Goal: Information Seeking & Learning: Learn about a topic

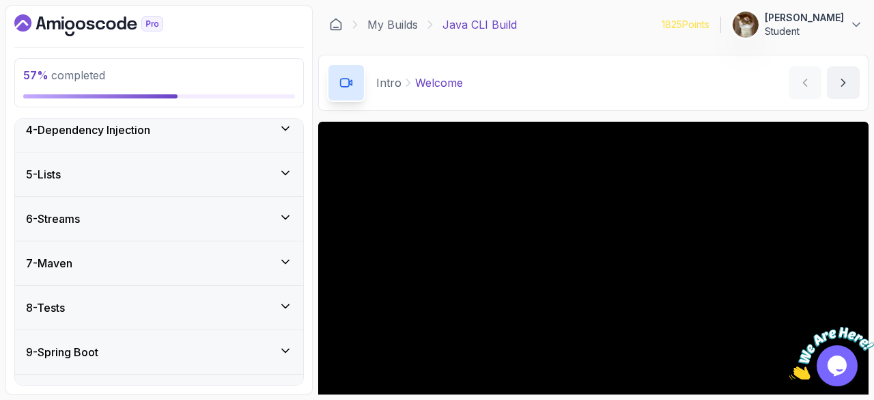
scroll to position [461, 0]
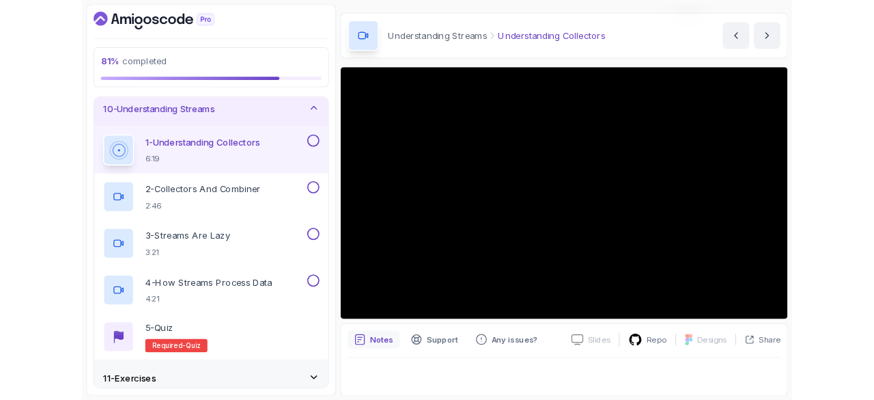
scroll to position [122, 0]
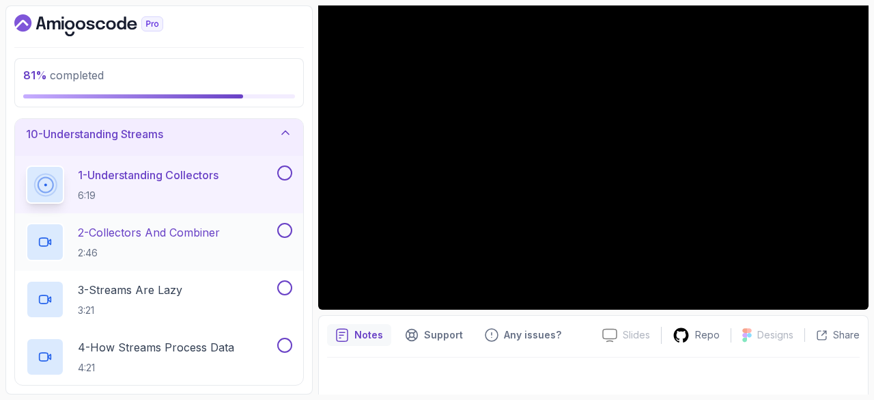
click at [182, 223] on div "2 - Collectors And Combiner 2:46" at bounding box center [150, 242] width 249 height 38
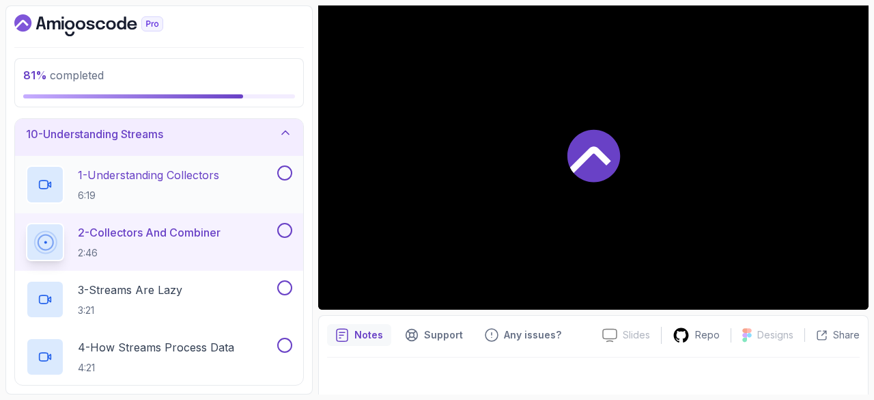
click at [287, 168] on button at bounding box center [284, 172] width 15 height 15
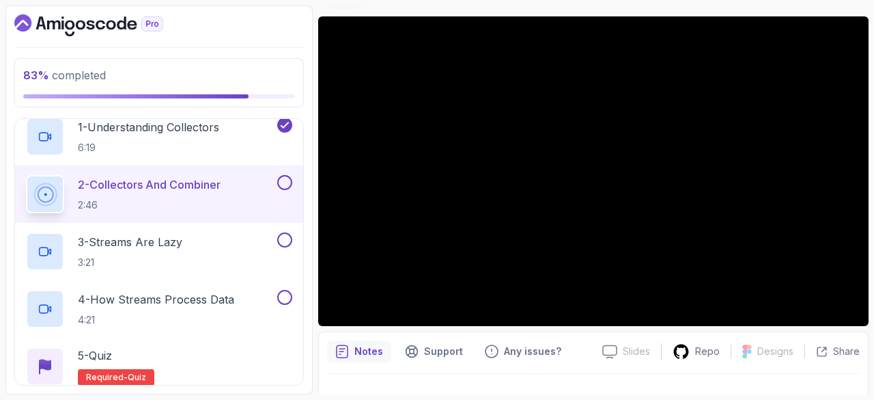
scroll to position [106, 0]
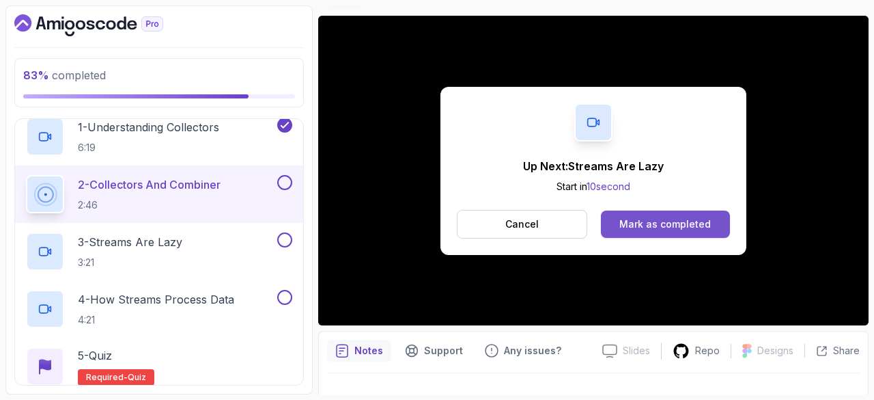
click at [638, 225] on div "Mark as completed" at bounding box center [666, 224] width 92 height 14
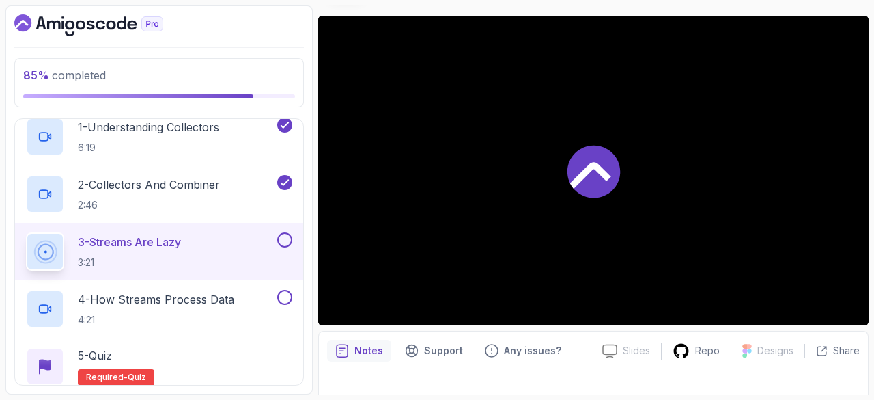
scroll to position [549, 0]
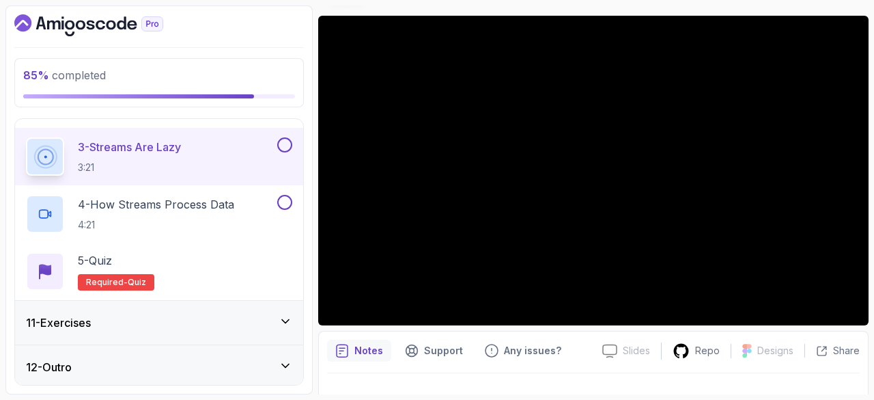
click at [190, 359] on div "12 - Outro" at bounding box center [159, 367] width 266 height 16
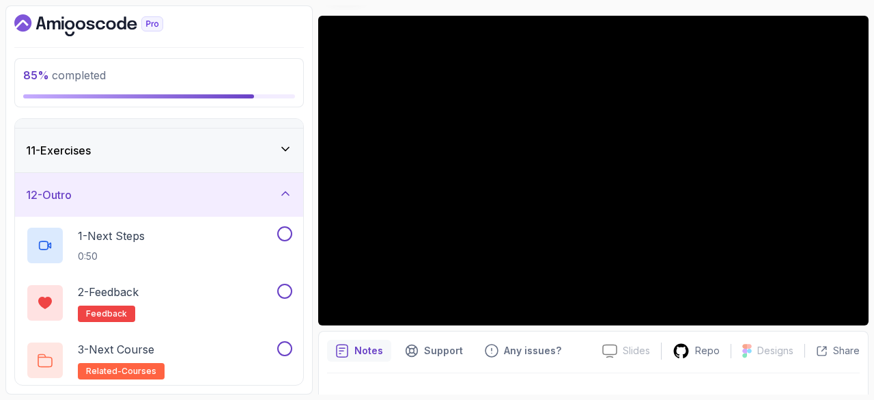
scroll to position [372, 0]
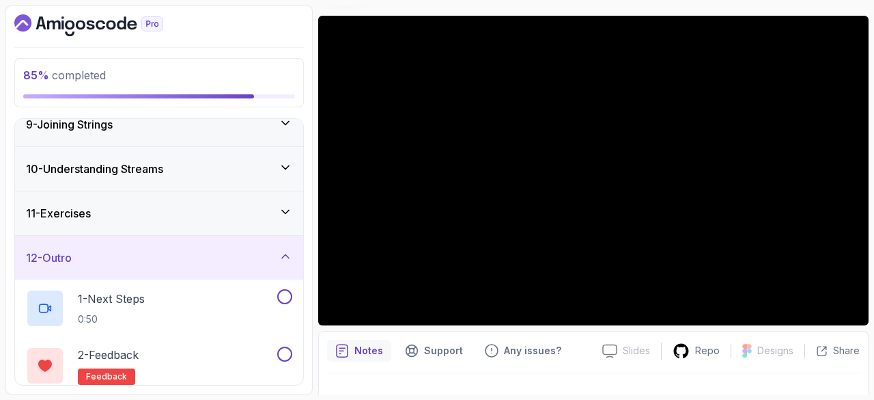
click at [113, 172] on h3 "10 - Understanding Streams" at bounding box center [94, 169] width 137 height 16
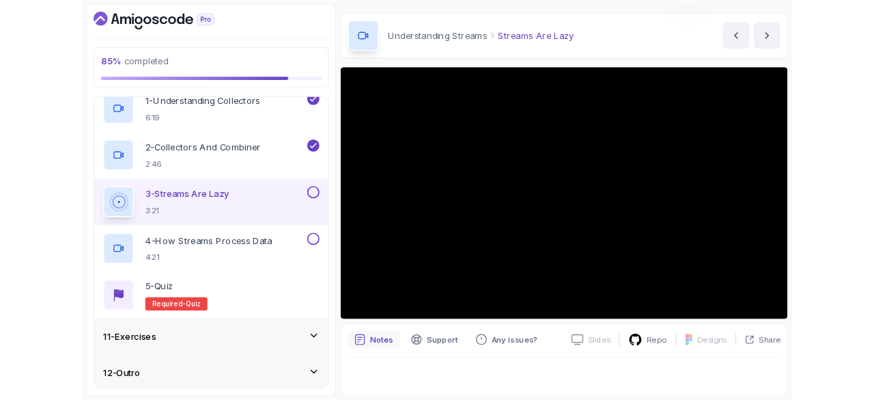
scroll to position [106, 0]
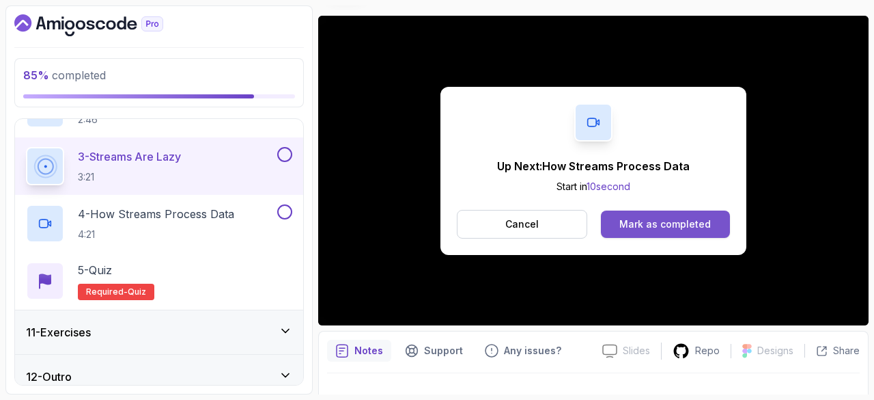
click at [689, 226] on div "Mark as completed" at bounding box center [666, 224] width 92 height 14
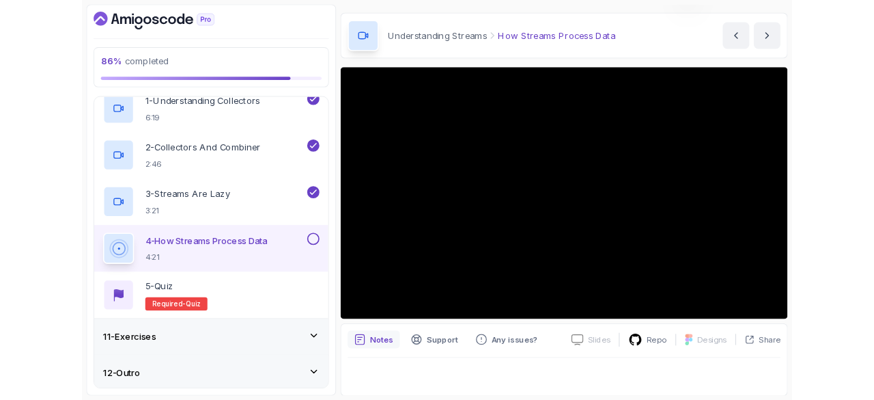
scroll to position [106, 0]
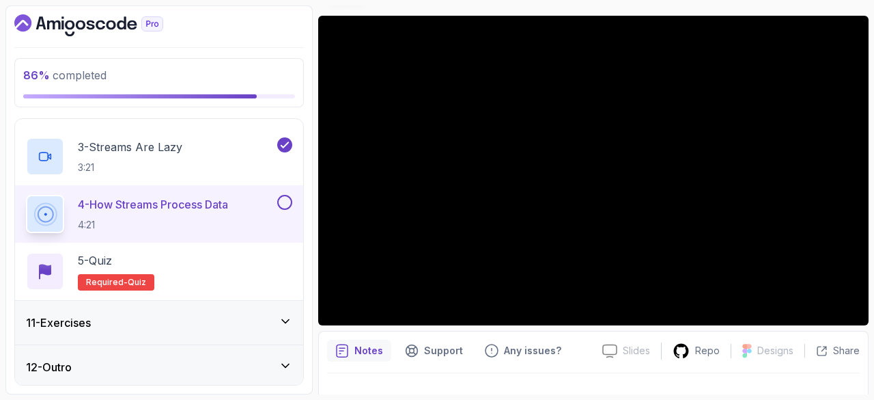
click at [283, 199] on button at bounding box center [284, 202] width 15 height 15
click at [130, 254] on div "5 - Quiz" at bounding box center [116, 260] width 77 height 16
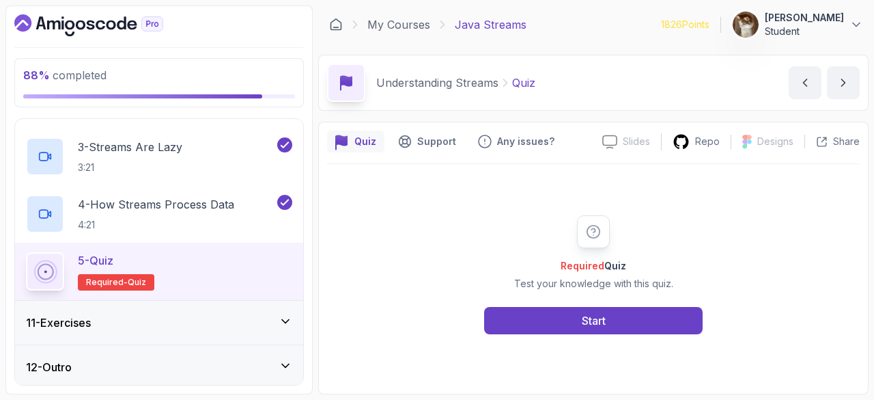
click at [574, 353] on div "Required Quiz Test your knowledge with this quiz. Start" at bounding box center [593, 274] width 533 height 221
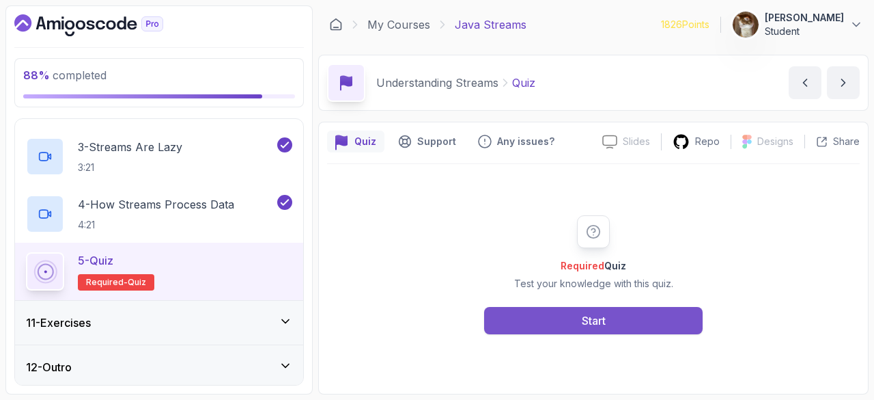
click at [568, 330] on button "Start" at bounding box center [593, 320] width 219 height 27
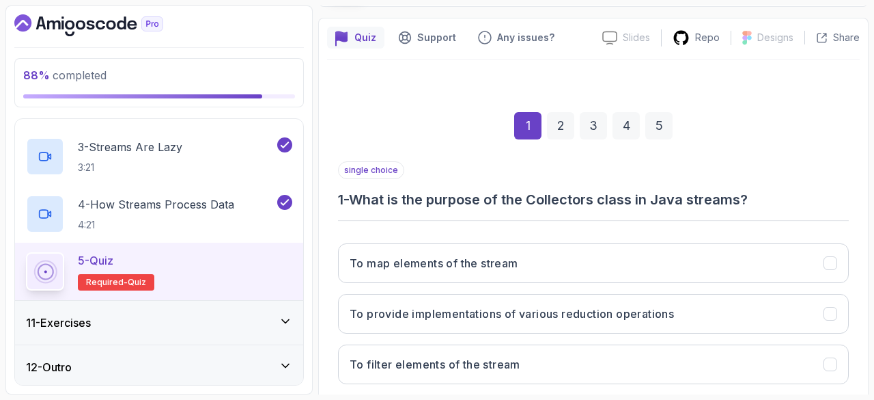
scroll to position [105, 0]
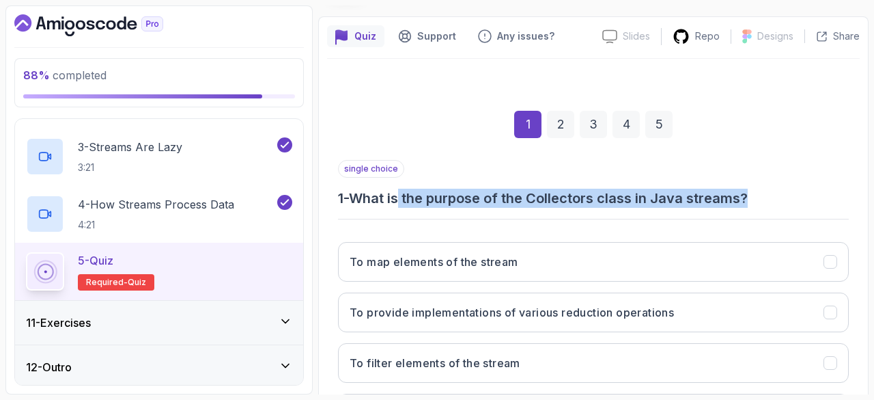
drag, startPoint x: 404, startPoint y: 197, endPoint x: 758, endPoint y: 203, distance: 354.6
click at [758, 203] on h3 "1 - What is the purpose of the Collectors class in Java streams?" at bounding box center [593, 198] width 511 height 19
click at [810, 194] on h3 "1 - What is the purpose of the Collectors class in Java streams?" at bounding box center [593, 198] width 511 height 19
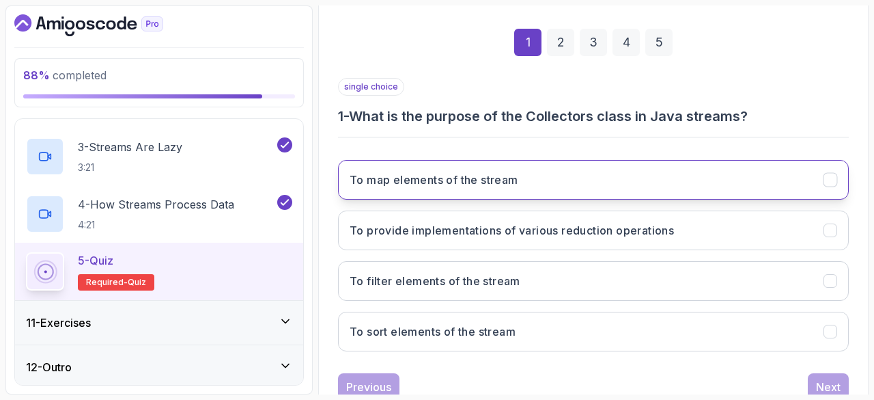
scroll to position [189, 0]
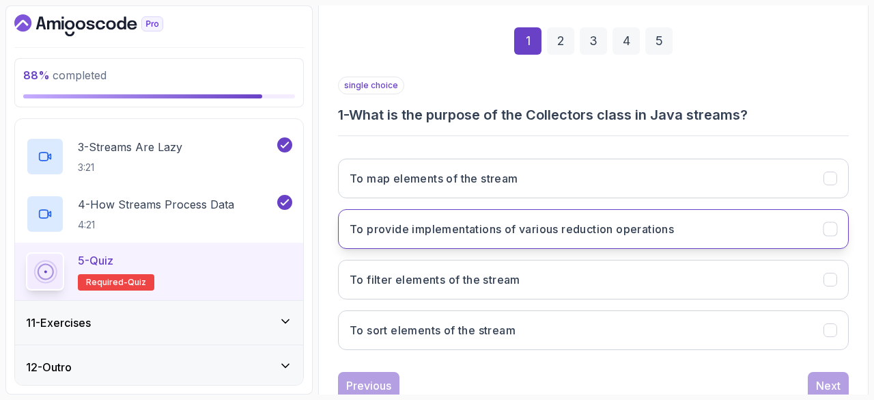
click at [518, 234] on h3 "To provide implementations of various reduction operations" at bounding box center [512, 229] width 324 height 16
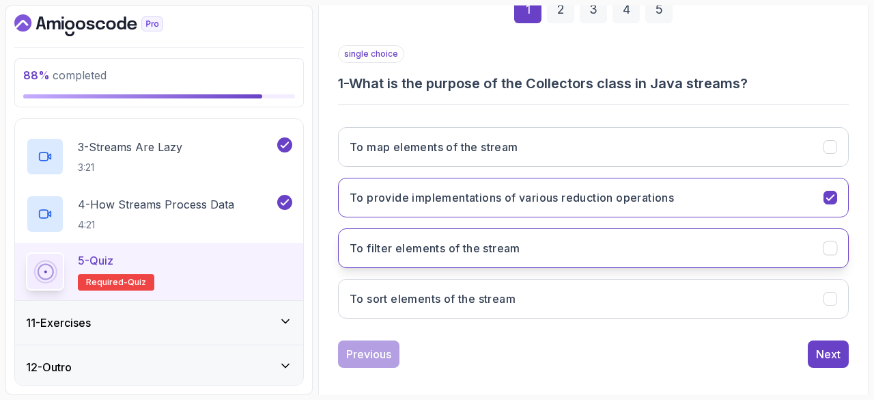
scroll to position [229, 0]
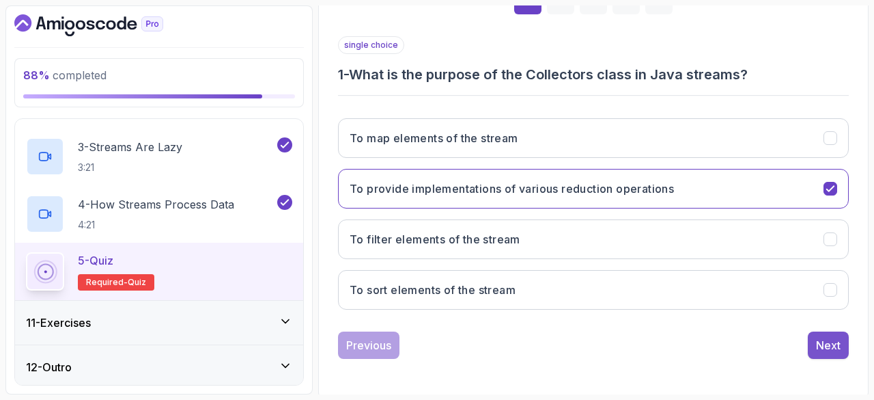
click at [824, 331] on button "Next" at bounding box center [828, 344] width 41 height 27
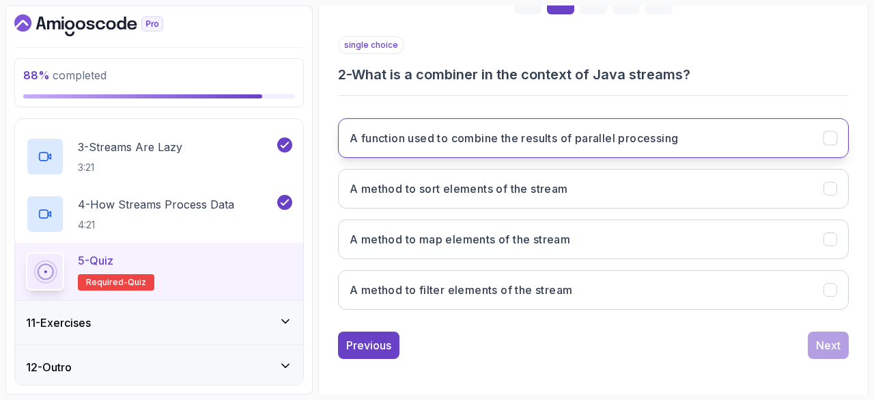
click at [594, 137] on h3 "A function used to combine the results of parallel processing" at bounding box center [514, 138] width 329 height 16
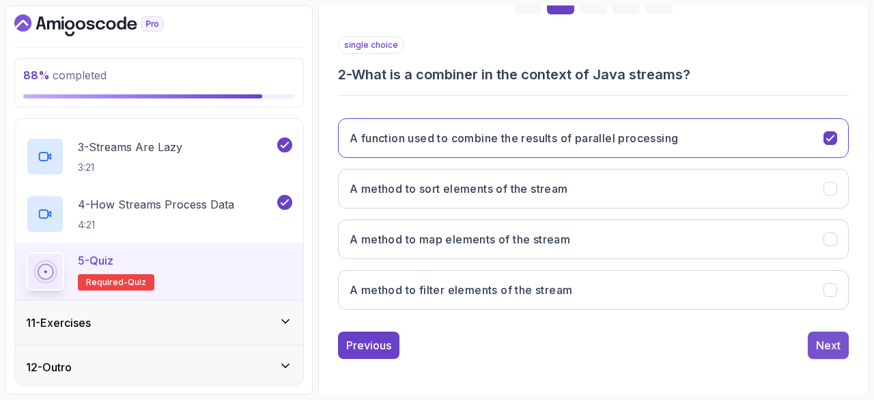
click at [837, 337] on div "Next" at bounding box center [828, 345] width 25 height 16
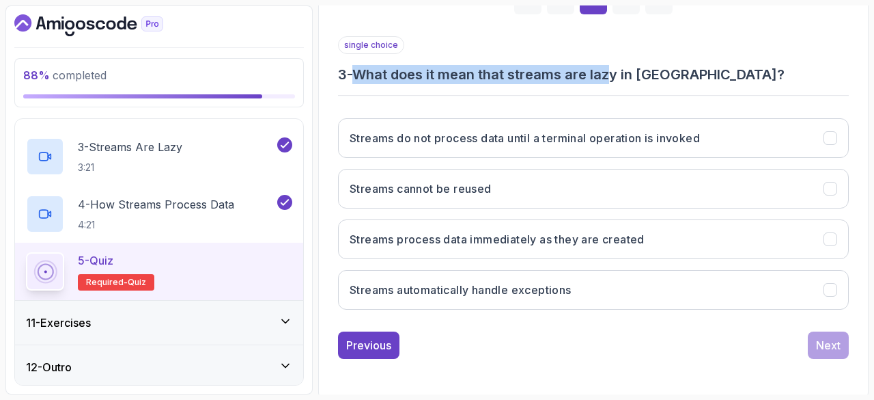
drag, startPoint x: 366, startPoint y: 81, endPoint x: 617, endPoint y: 82, distance: 250.7
click at [617, 82] on h3 "3 - What does it mean that streams are lazy in [GEOGRAPHIC_DATA]?" at bounding box center [593, 74] width 511 height 19
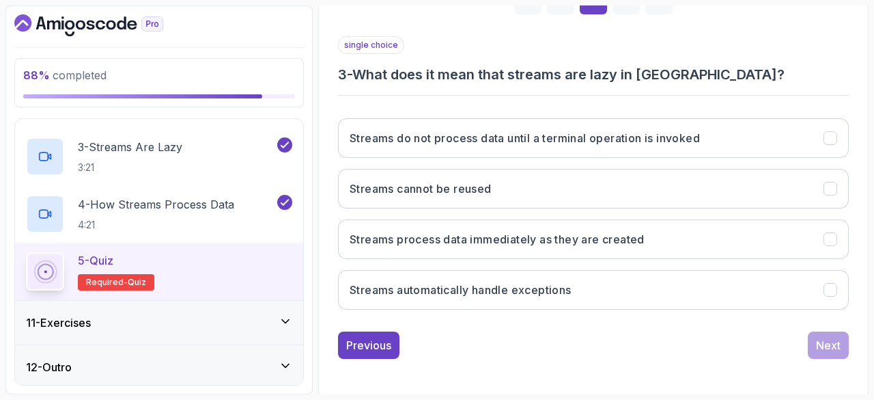
click at [615, 96] on div "single choice 3 - What does it mean that streams are lazy in [GEOGRAPHIC_DATA]?…" at bounding box center [593, 178] width 511 height 284
click at [536, 142] on h3 "Streams do not process data until a terminal operation is invoked" at bounding box center [525, 138] width 350 height 16
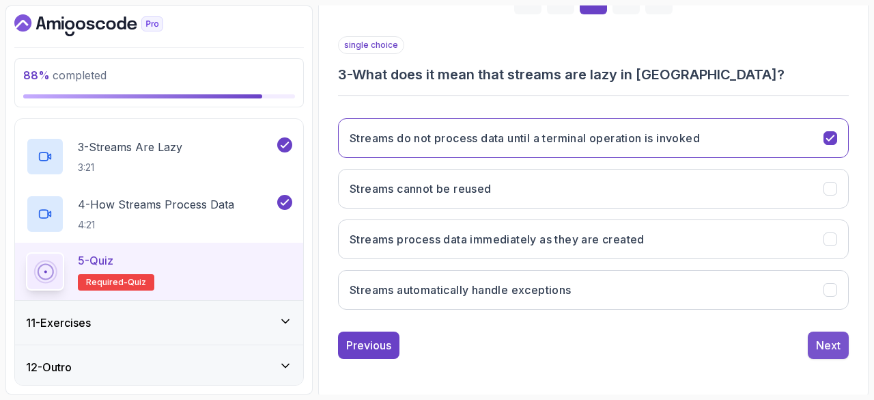
click at [809, 340] on button "Next" at bounding box center [828, 344] width 41 height 27
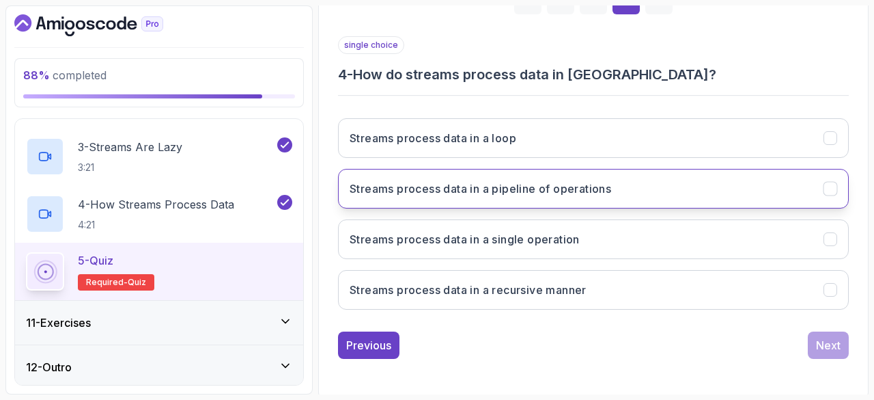
click at [585, 199] on button "Streams process data in a pipeline of operations" at bounding box center [593, 189] width 511 height 40
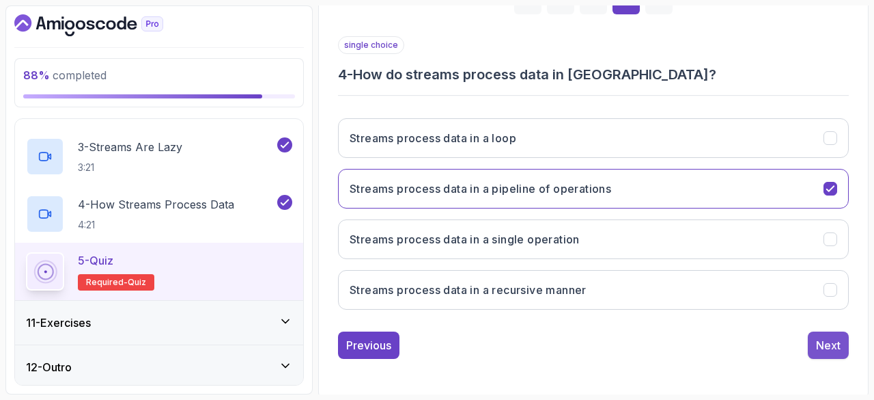
drag, startPoint x: 815, startPoint y: 334, endPoint x: 821, endPoint y: 344, distance: 11.9
click at [821, 344] on div "Next" at bounding box center [828, 345] width 25 height 16
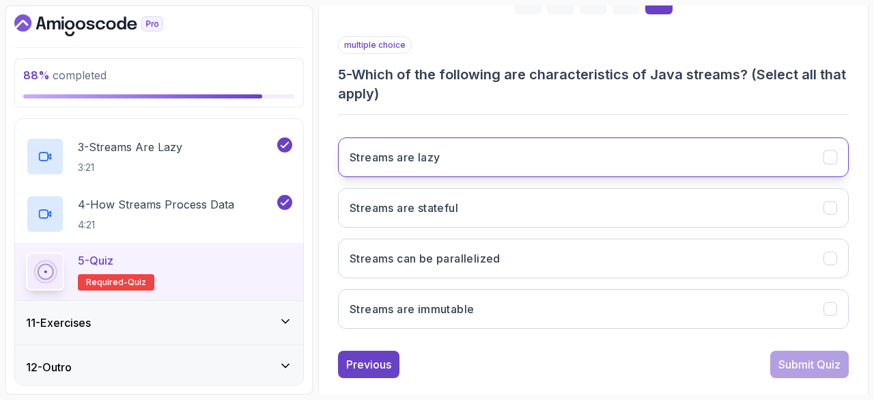
click at [465, 152] on button "Streams are lazy" at bounding box center [593, 157] width 511 height 40
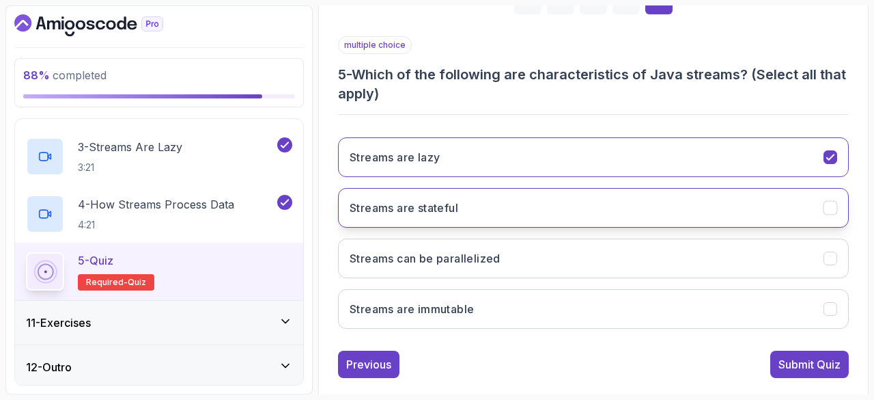
click at [484, 213] on button "Streams are stateful" at bounding box center [593, 208] width 511 height 40
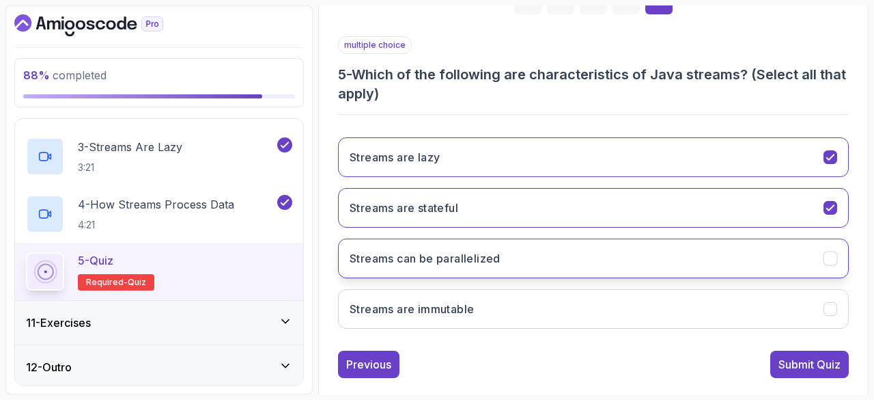
click at [521, 260] on button "Streams can be parallelized" at bounding box center [593, 258] width 511 height 40
click at [782, 363] on div "Submit Quiz" at bounding box center [810, 364] width 62 height 16
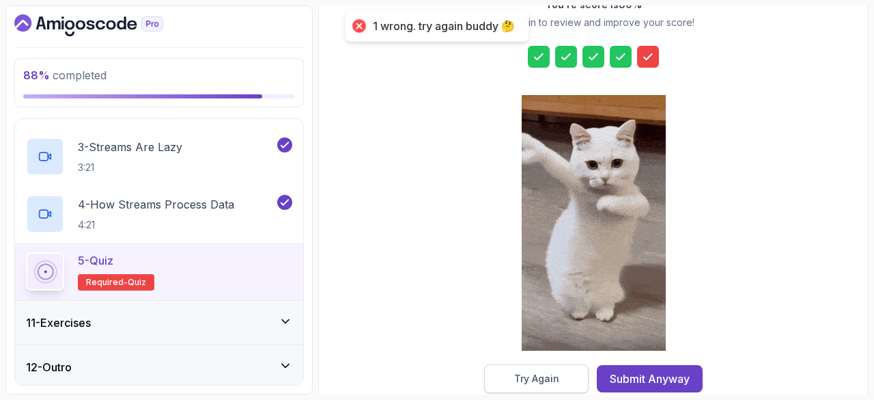
click at [540, 380] on div "Try Again" at bounding box center [536, 379] width 45 height 14
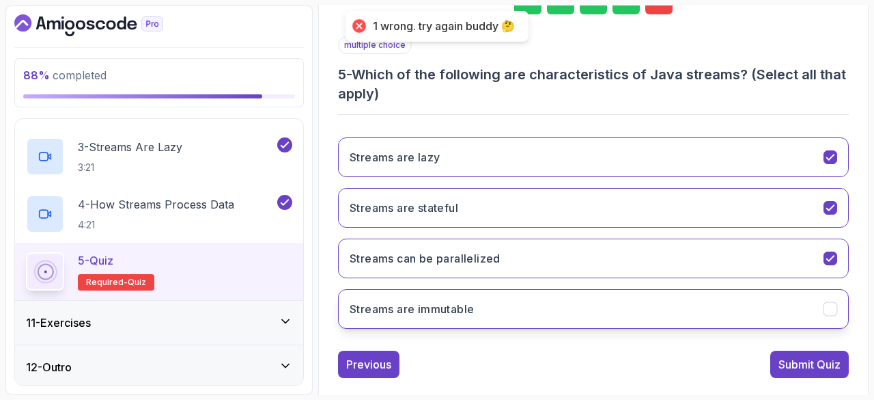
click at [532, 299] on button "Streams are immutable" at bounding box center [593, 309] width 511 height 40
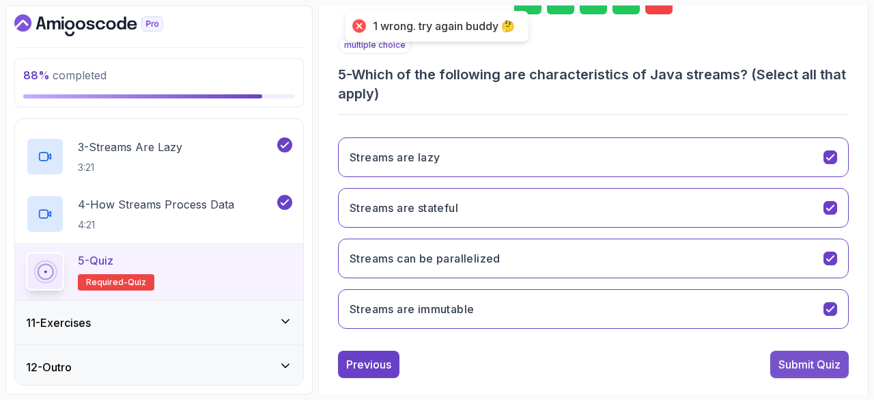
click at [788, 359] on div "Submit Quiz" at bounding box center [810, 364] width 62 height 16
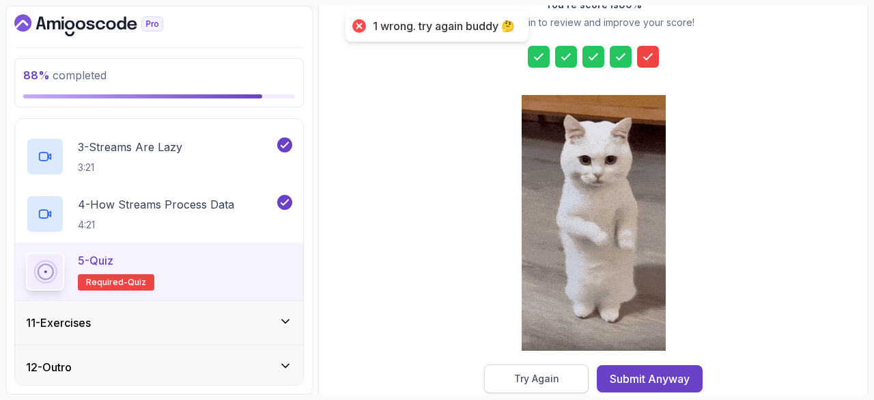
click at [542, 365] on button "Try Again" at bounding box center [536, 378] width 105 height 29
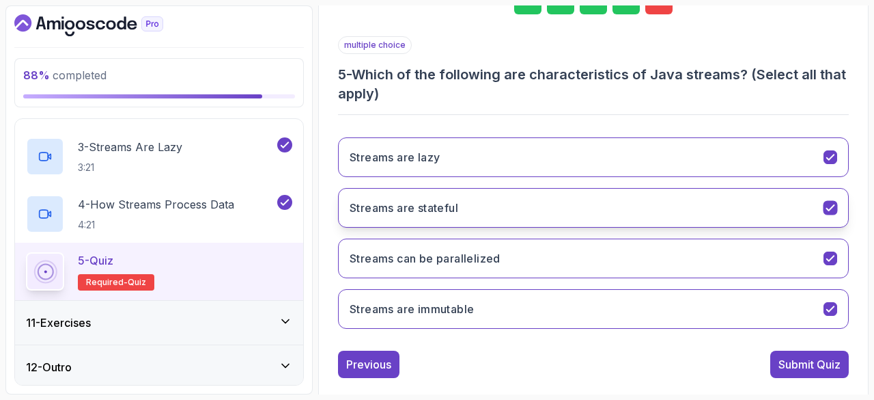
click at [512, 218] on button "Streams are stateful" at bounding box center [593, 208] width 511 height 40
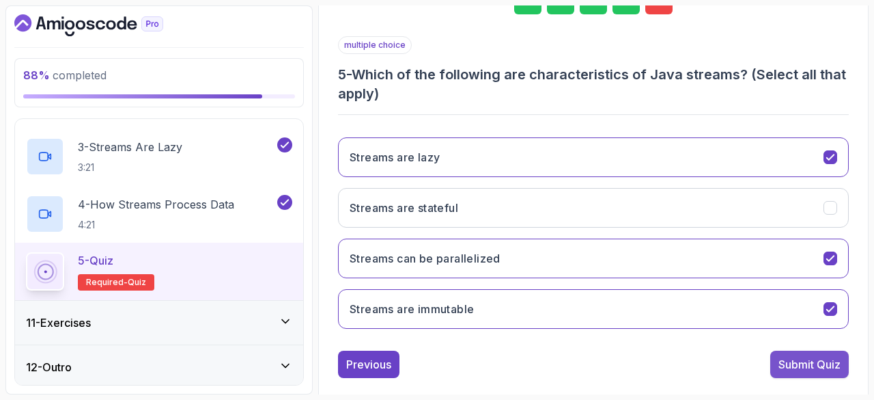
click at [779, 360] on div "Submit Quiz" at bounding box center [810, 364] width 62 height 16
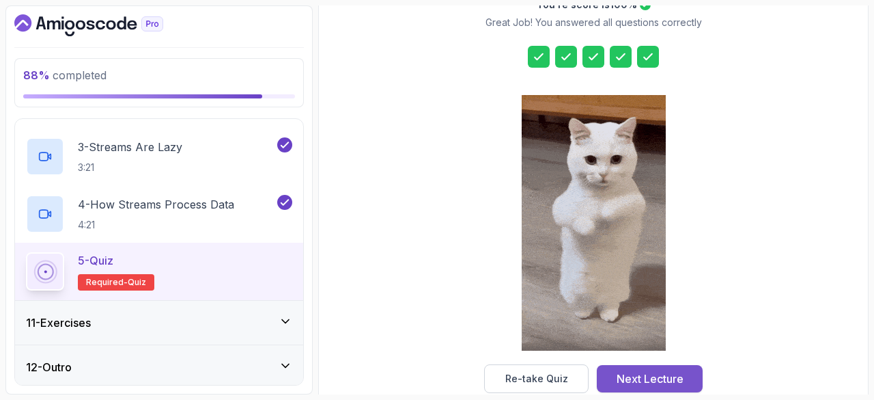
click at [657, 370] on div "Next Lecture" at bounding box center [650, 378] width 67 height 16
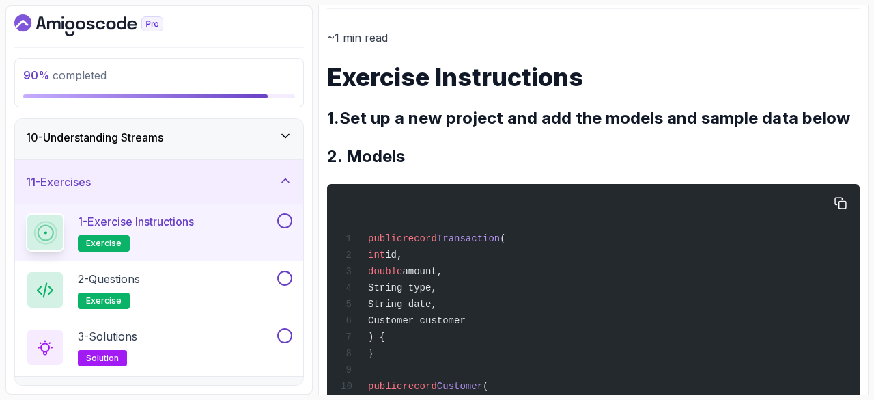
scroll to position [154, 0]
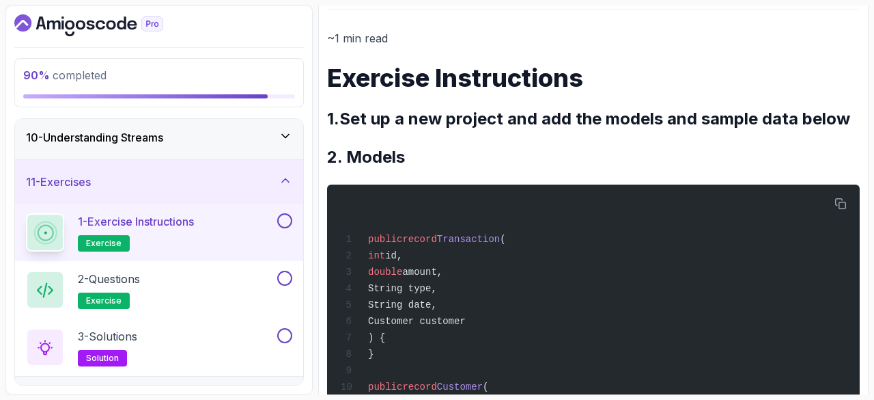
click at [490, 115] on h2 "1.Set up a new project and add the models and sample data below" at bounding box center [593, 119] width 533 height 22
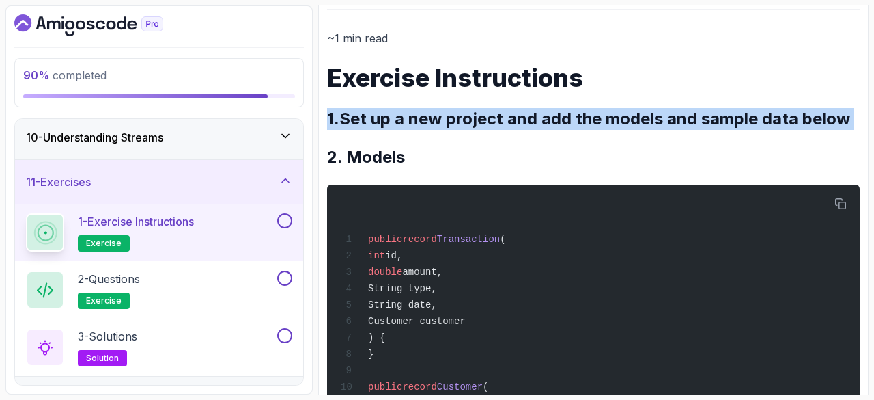
click at [490, 115] on h2 "1.Set up a new project and add the models and sample data below" at bounding box center [593, 119] width 533 height 22
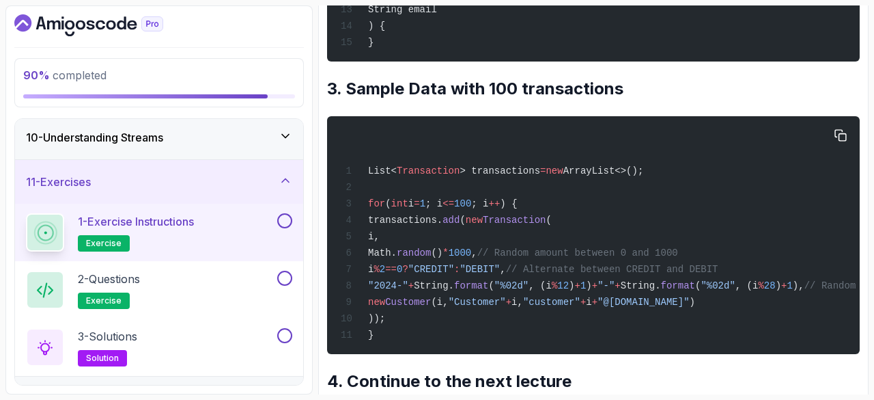
scroll to position [628, 0]
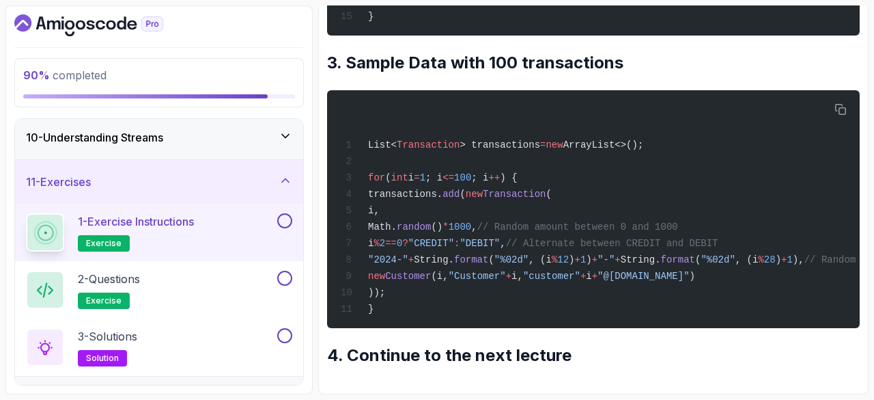
click at [408, 350] on h2 "4. Continue to the next lecture" at bounding box center [593, 355] width 533 height 22
click at [420, 350] on h2 "4. Continue to the next lecture" at bounding box center [593, 355] width 533 height 22
drag, startPoint x: 358, startPoint y: 126, endPoint x: 437, endPoint y: 273, distance: 166.0
click at [437, 273] on div "List< Transaction > transactions = new ArrayList<>(); for ( int i = 1 ; i <= 10…" at bounding box center [593, 208] width 511 height 221
click at [130, 271] on p "2 - Questions" at bounding box center [109, 279] width 62 height 16
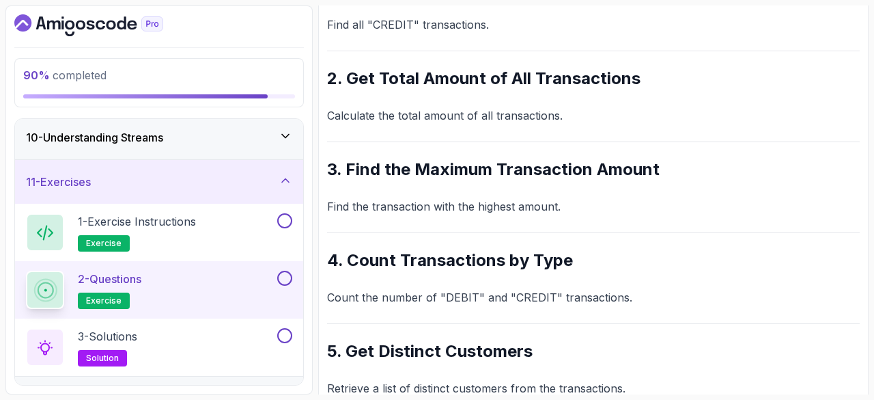
scroll to position [199, 0]
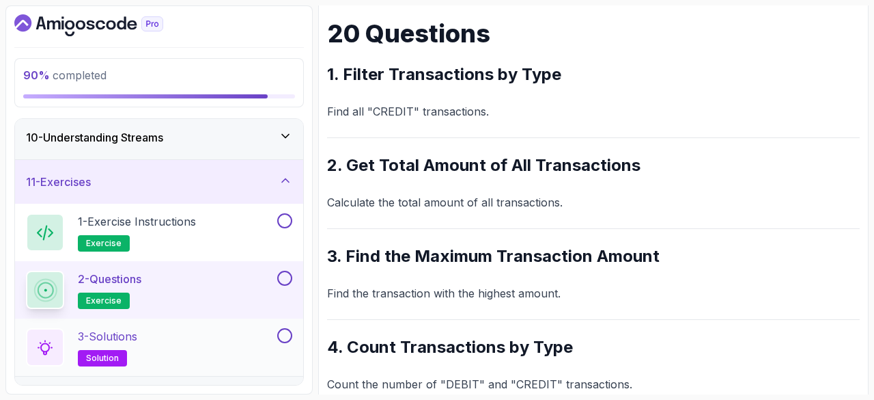
click at [99, 334] on p "3 - Solutions" at bounding box center [107, 336] width 59 height 16
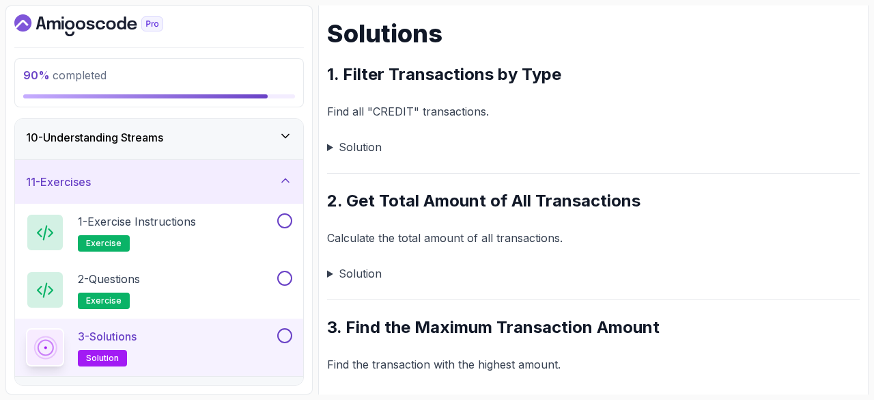
click at [333, 151] on summary "Solution" at bounding box center [593, 146] width 533 height 19
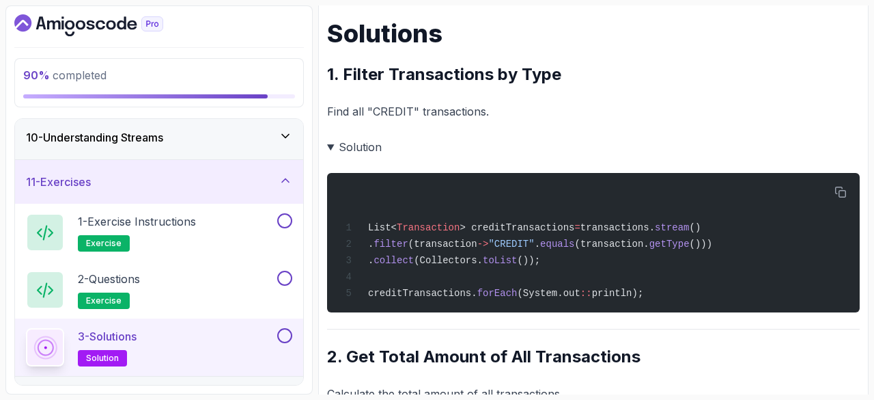
click at [329, 144] on summary "Solution" at bounding box center [593, 146] width 533 height 19
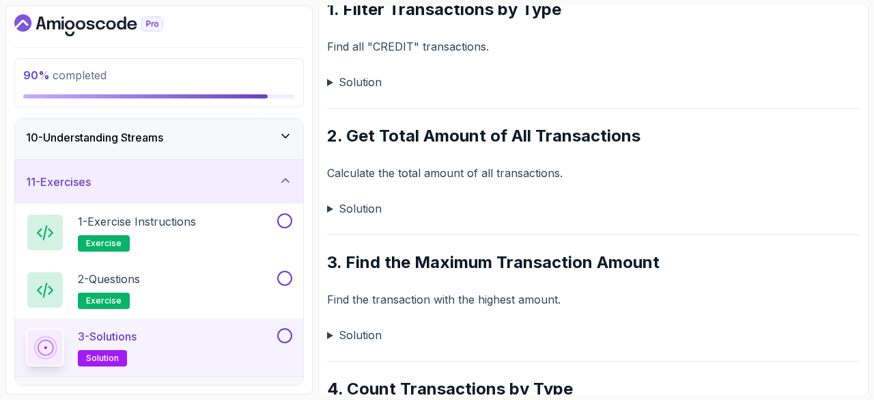
scroll to position [264, 0]
click at [337, 333] on summary "Solution" at bounding box center [593, 333] width 533 height 19
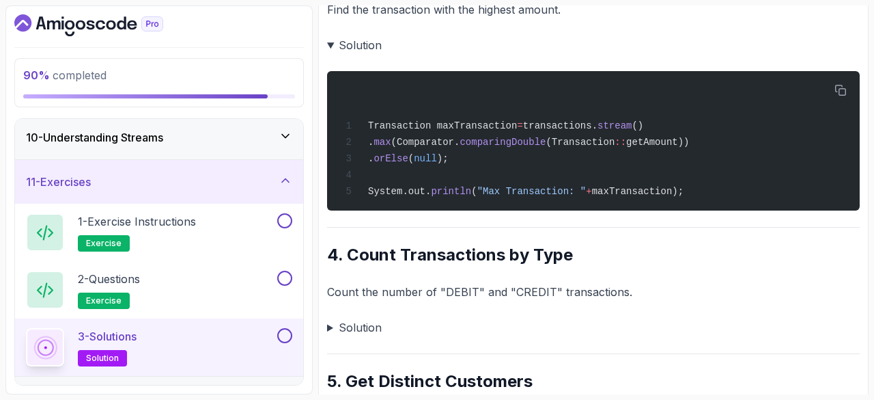
scroll to position [554, 0]
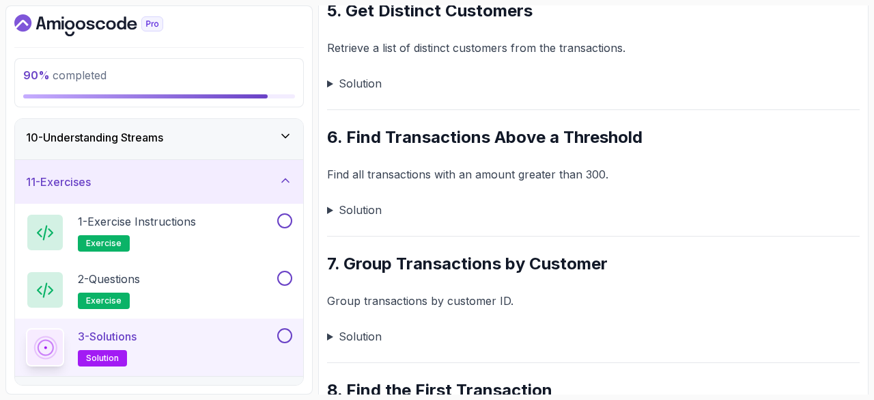
scroll to position [1001, 0]
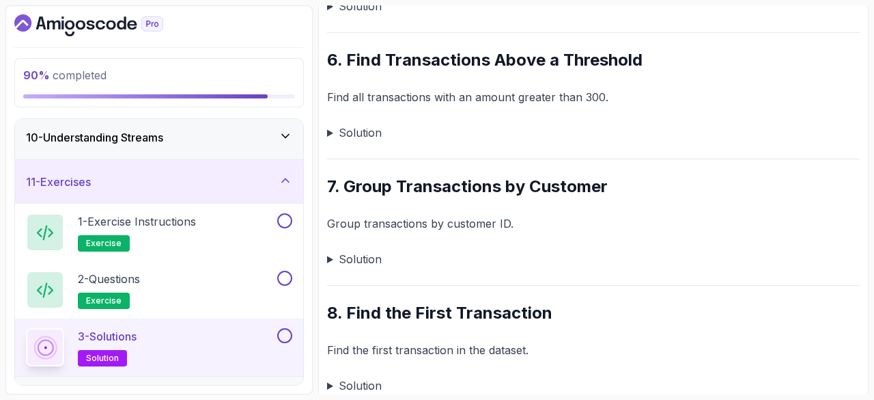
click at [331, 257] on summary "Solution" at bounding box center [593, 258] width 533 height 19
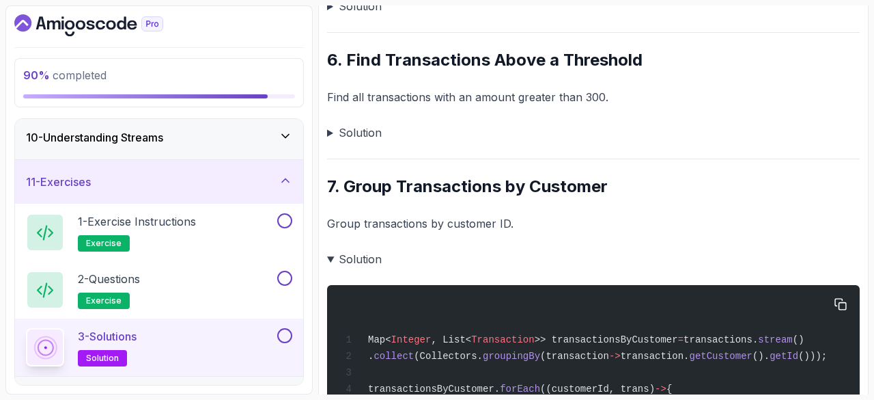
scroll to position [1199, 0]
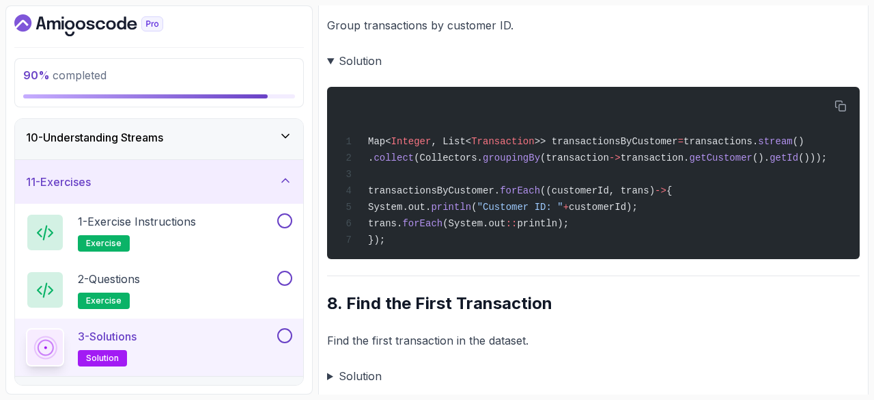
click at [88, 166] on div "11 - Exercises" at bounding box center [159, 182] width 288 height 44
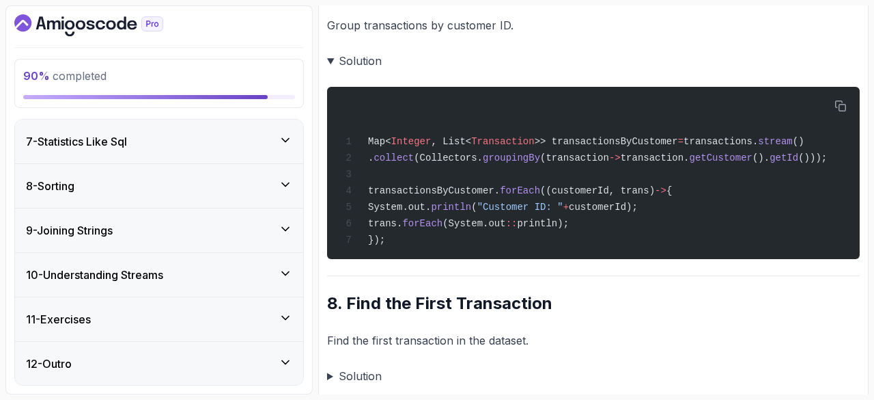
scroll to position [262, 0]
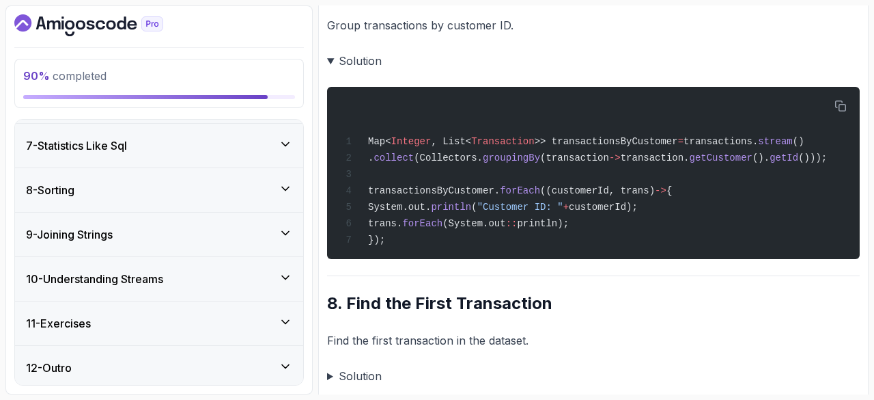
click at [143, 281] on h3 "10 - Understanding Streams" at bounding box center [94, 279] width 137 height 16
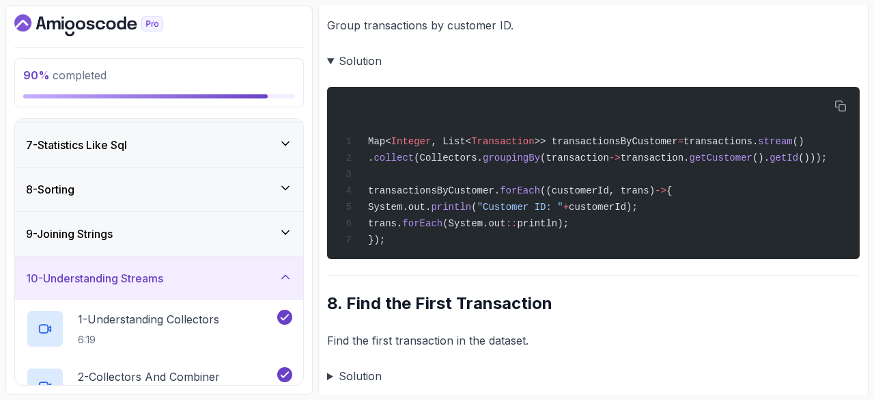
click at [143, 281] on h3 "10 - Understanding Streams" at bounding box center [94, 278] width 137 height 16
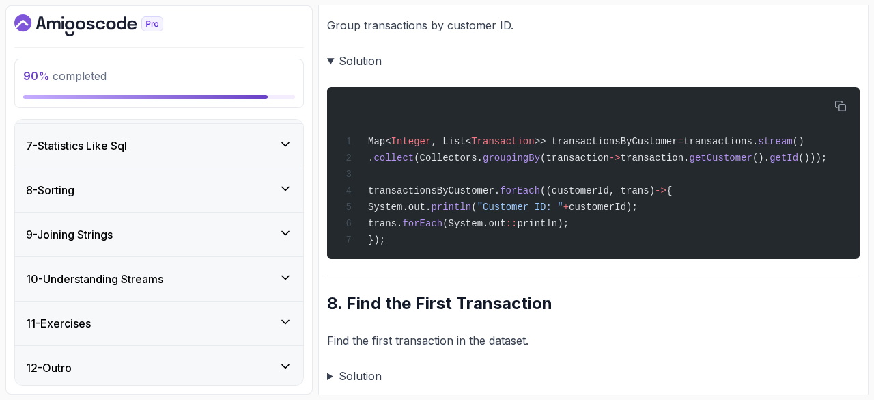
click at [142, 301] on div "11 - Exercises" at bounding box center [159, 323] width 288 height 44
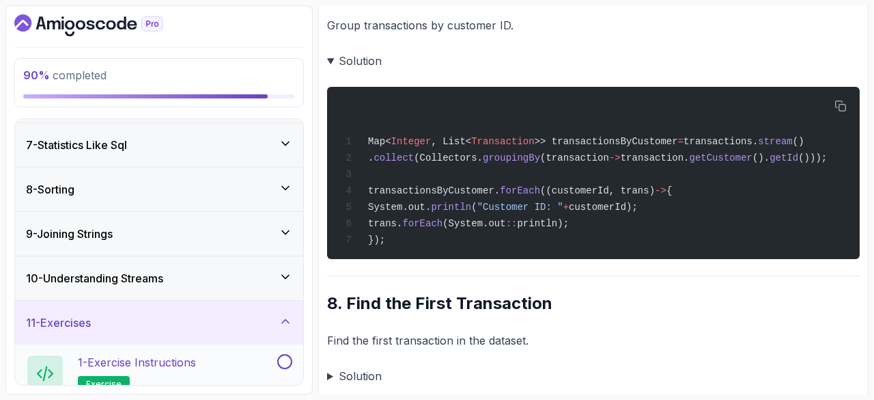
click at [153, 372] on h2 "1 - Exercise Instructions exercise" at bounding box center [137, 373] width 118 height 38
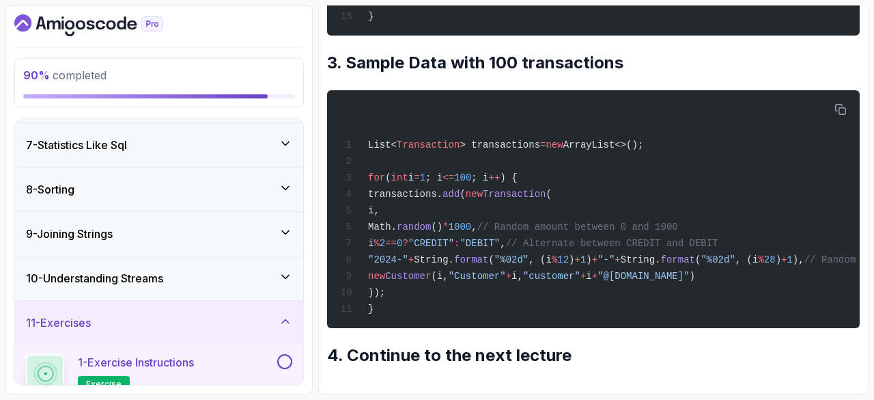
scroll to position [628, 0]
